Goal: Transaction & Acquisition: Purchase product/service

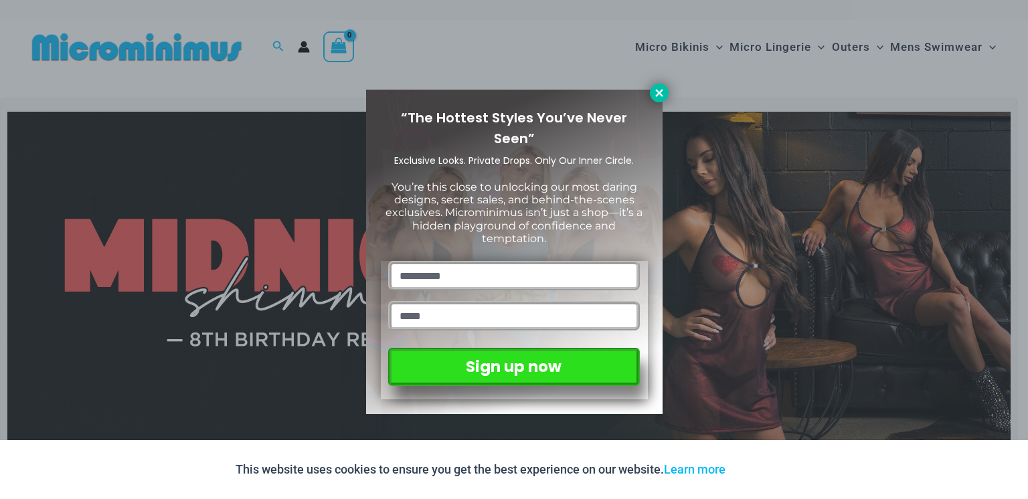
click at [658, 92] on icon at bounding box center [658, 92] width 7 height 7
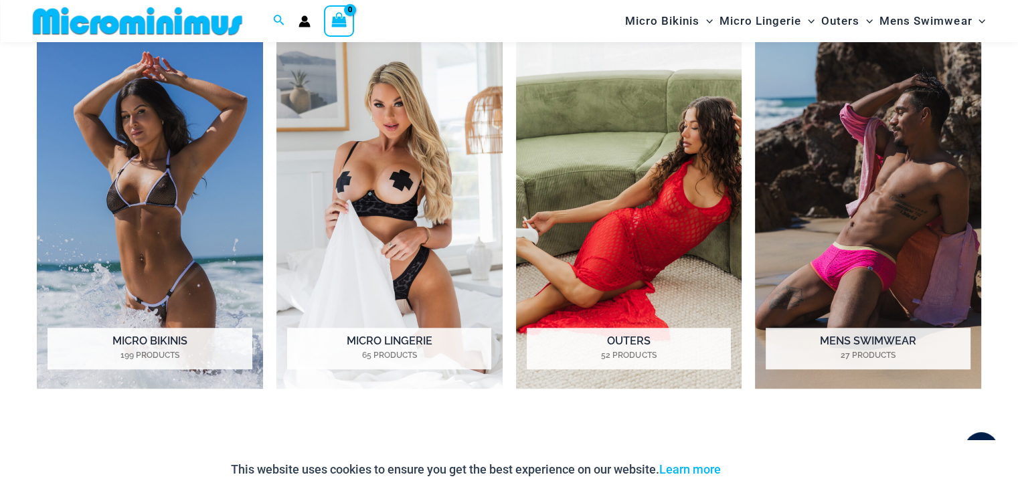
scroll to position [1043, 0]
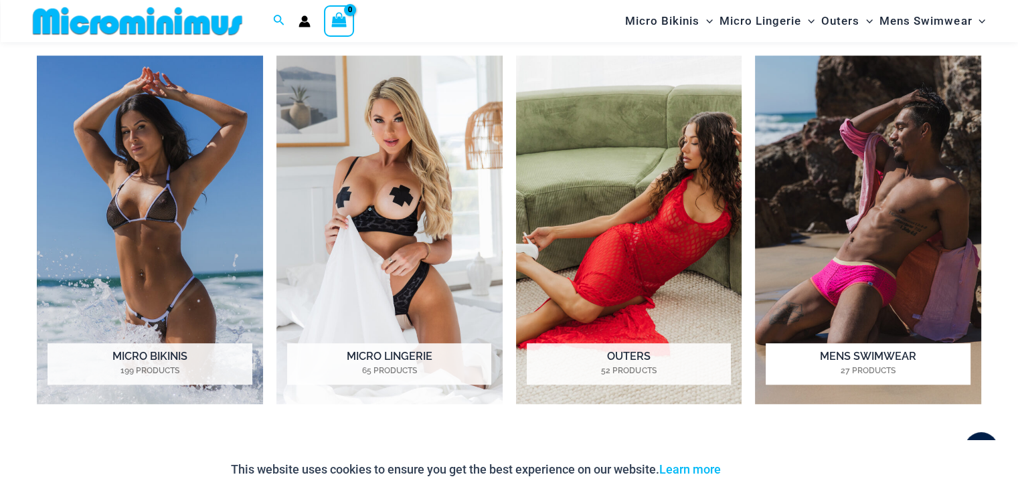
click at [885, 359] on h2 "Mens Swimwear 27 Products" at bounding box center [867, 363] width 204 height 41
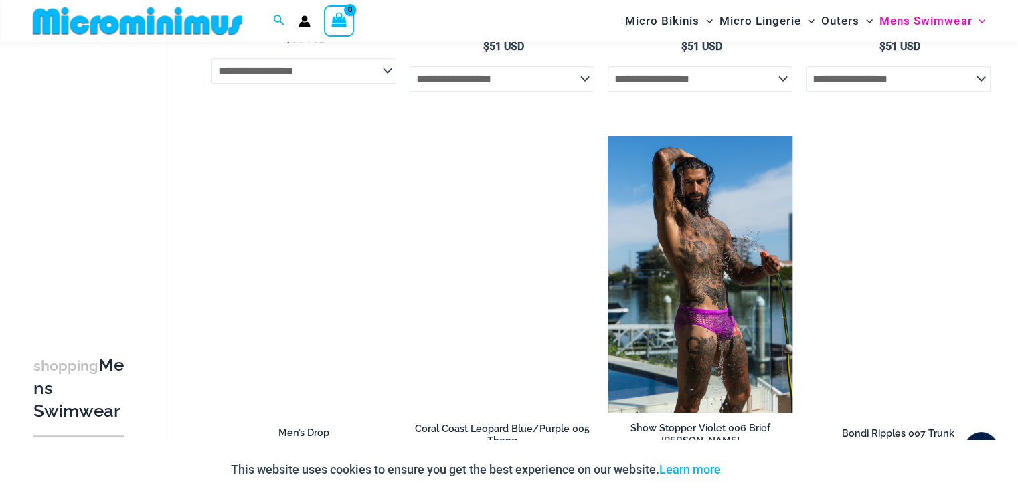
scroll to position [1796, 0]
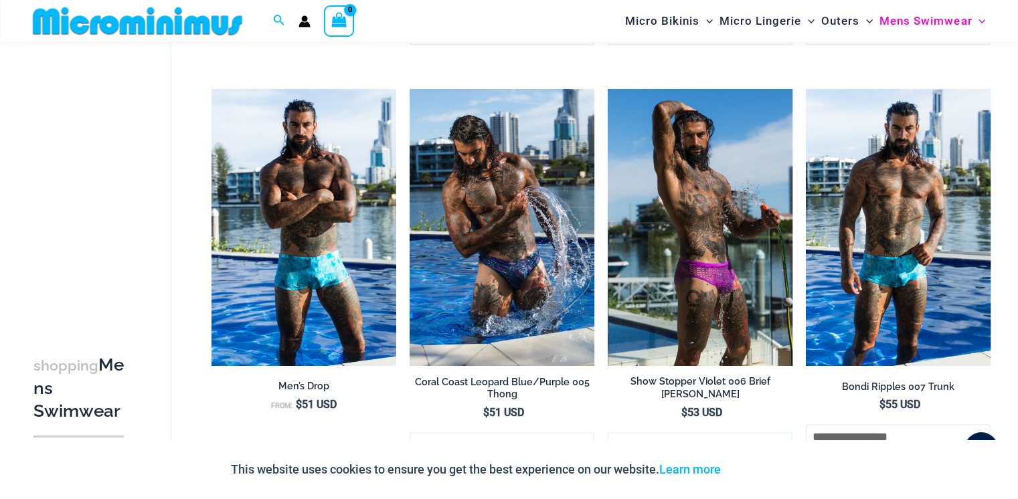
drag, startPoint x: 1020, startPoint y: 39, endPoint x: 998, endPoint y: 284, distance: 246.6
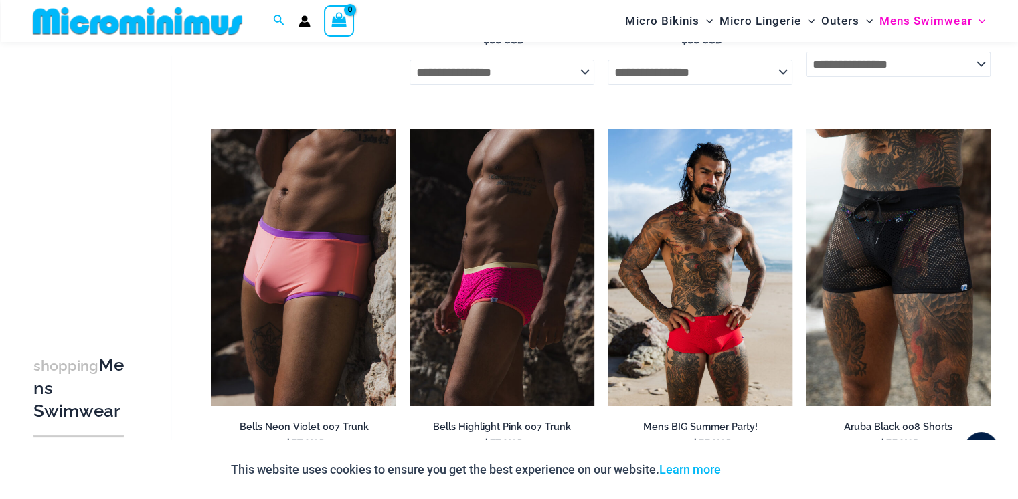
scroll to position [0, 0]
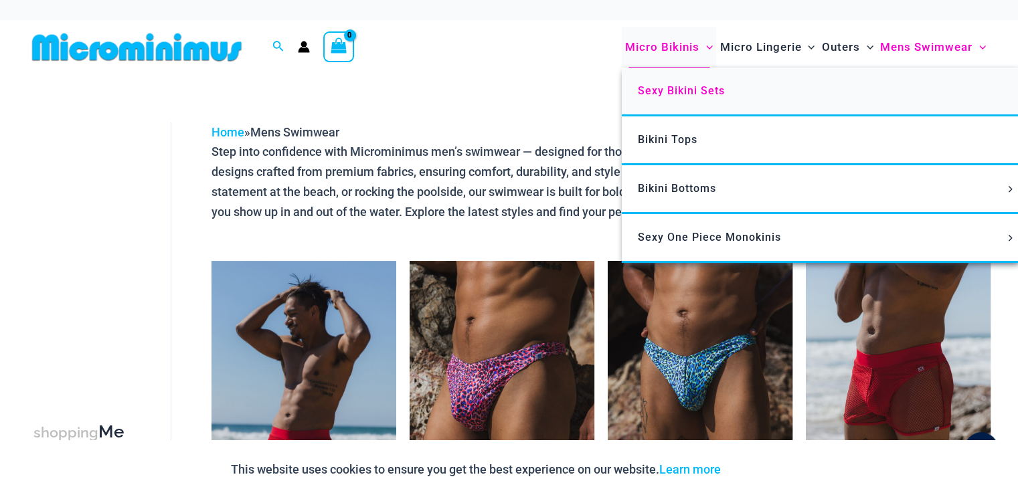
click at [685, 90] on span "Sexy Bikini Sets" at bounding box center [681, 90] width 87 height 13
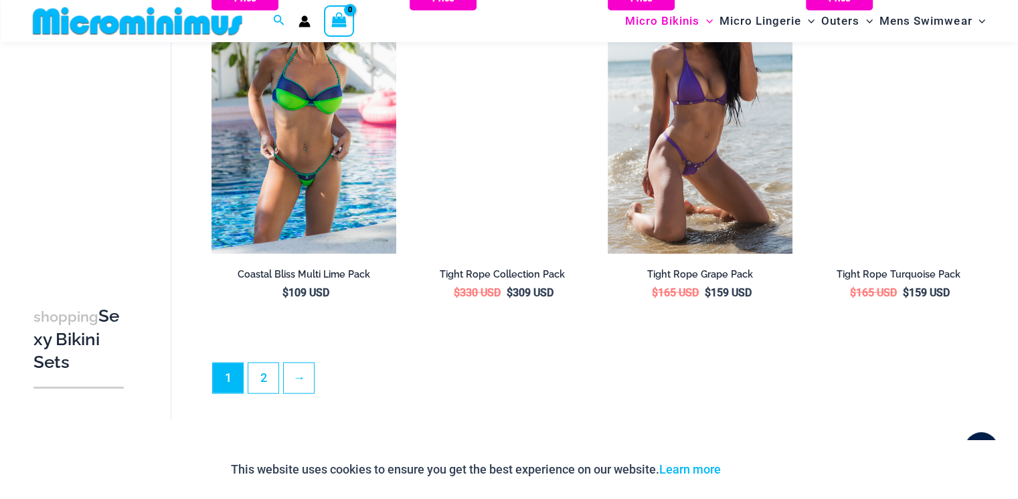
scroll to position [2815, 0]
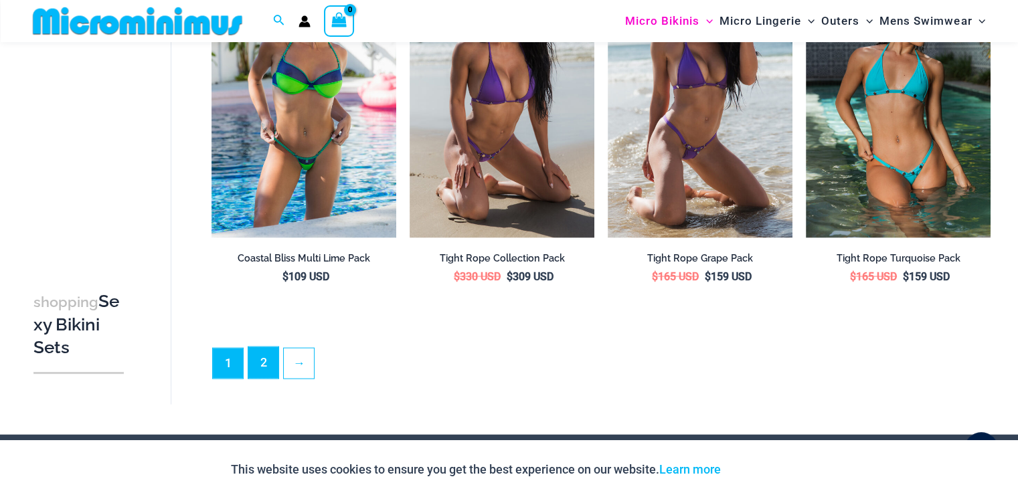
click at [265, 359] on link "2" at bounding box center [263, 362] width 30 height 31
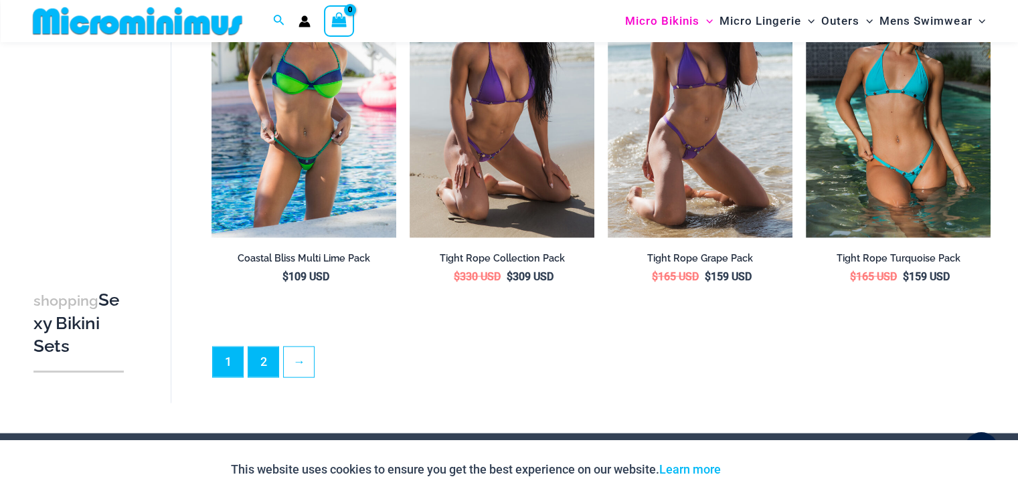
scroll to position [2791, 0]
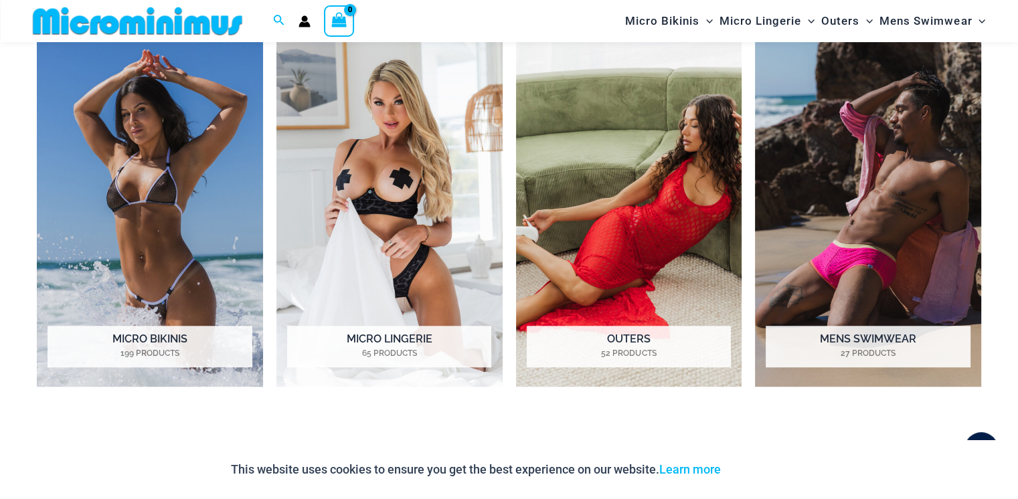
scroll to position [1043, 0]
